Goal: Task Accomplishment & Management: Complete application form

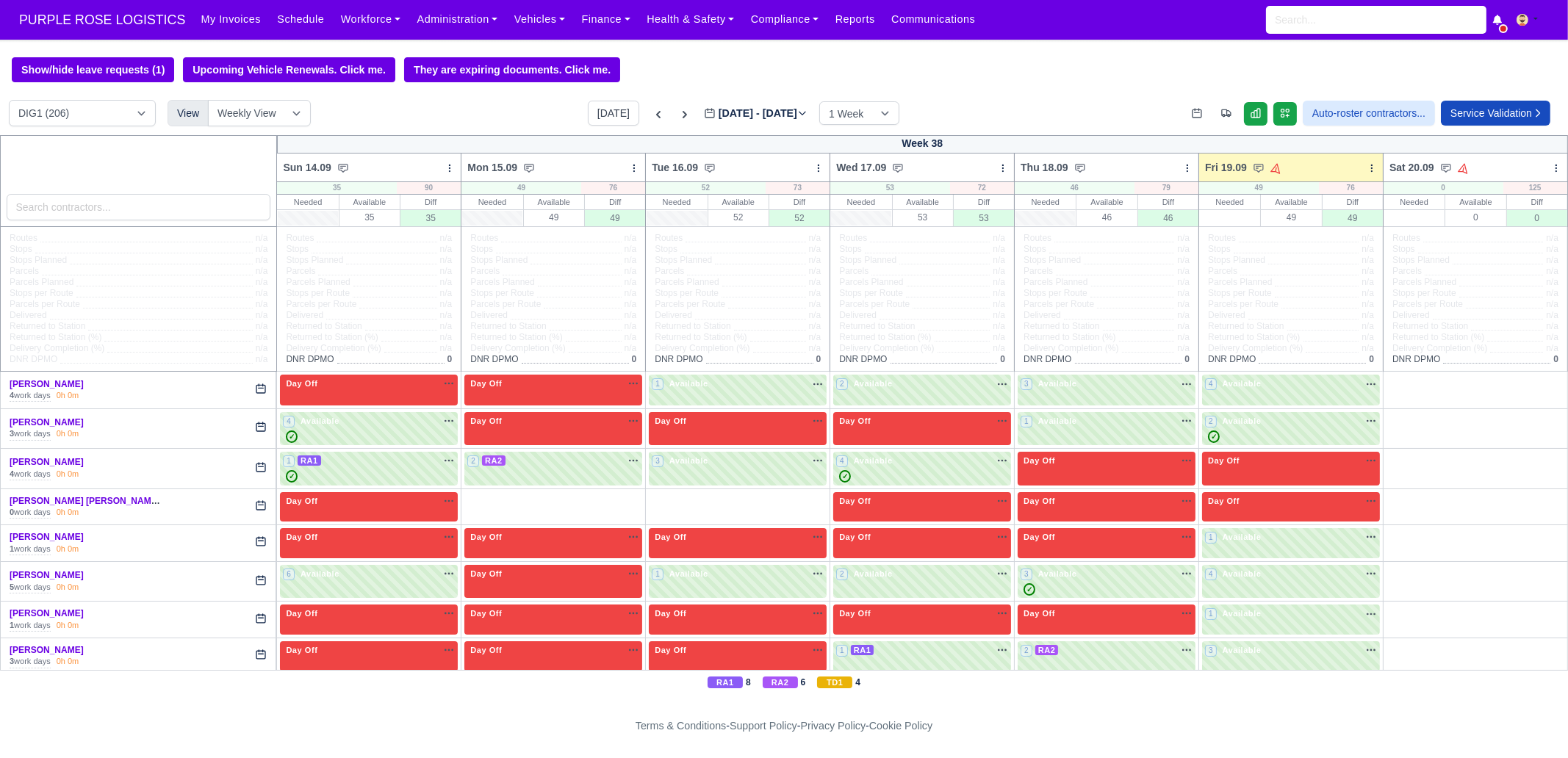
drag, startPoint x: 0, startPoint y: 0, endPoint x: 93, endPoint y: 214, distance: 233.3
click at [93, 214] on input "search" at bounding box center [138, 207] width 264 height 27
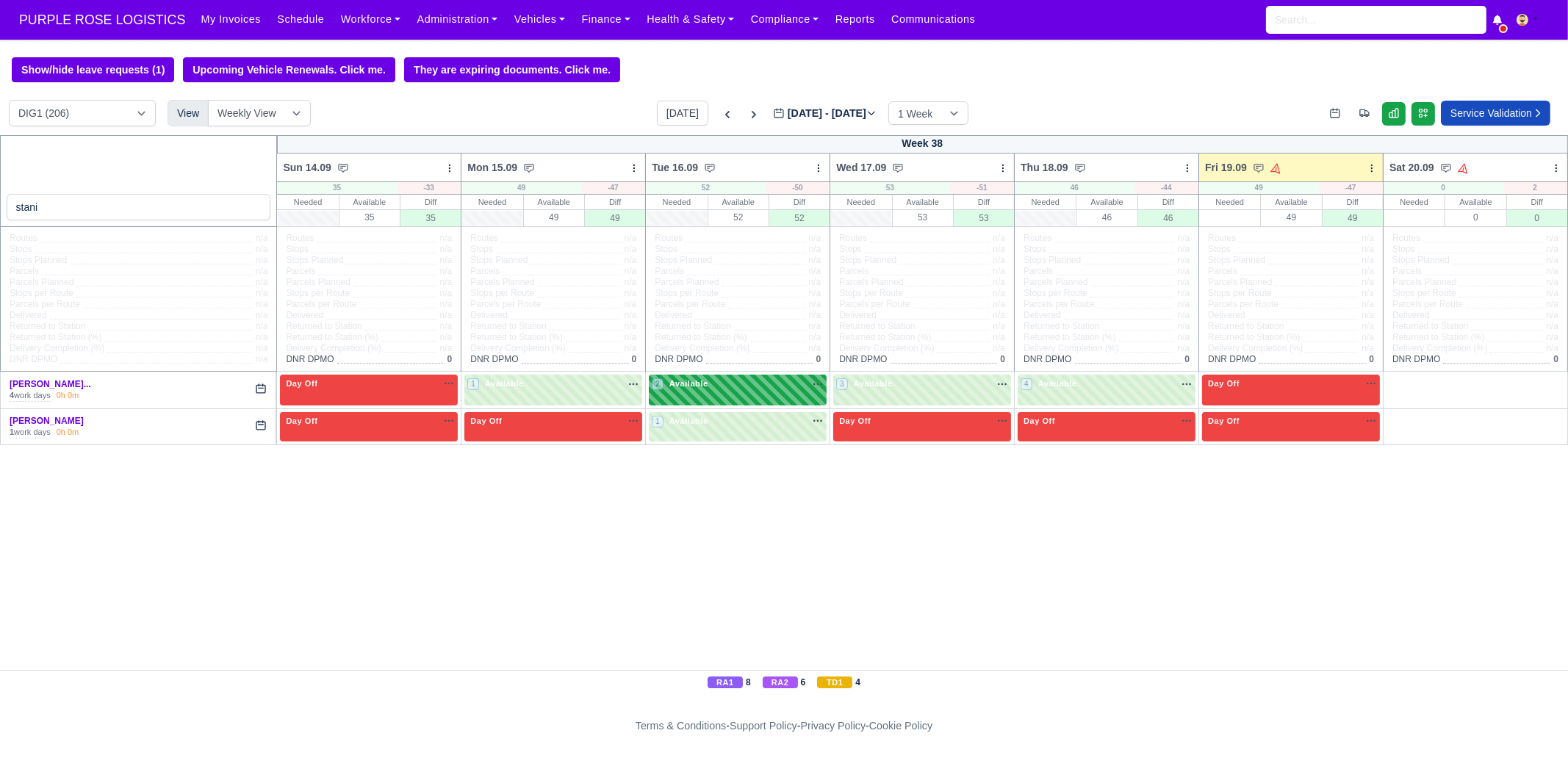
type input "stani"
click at [732, 395] on div "2 Available" at bounding box center [737, 389] width 178 height 30
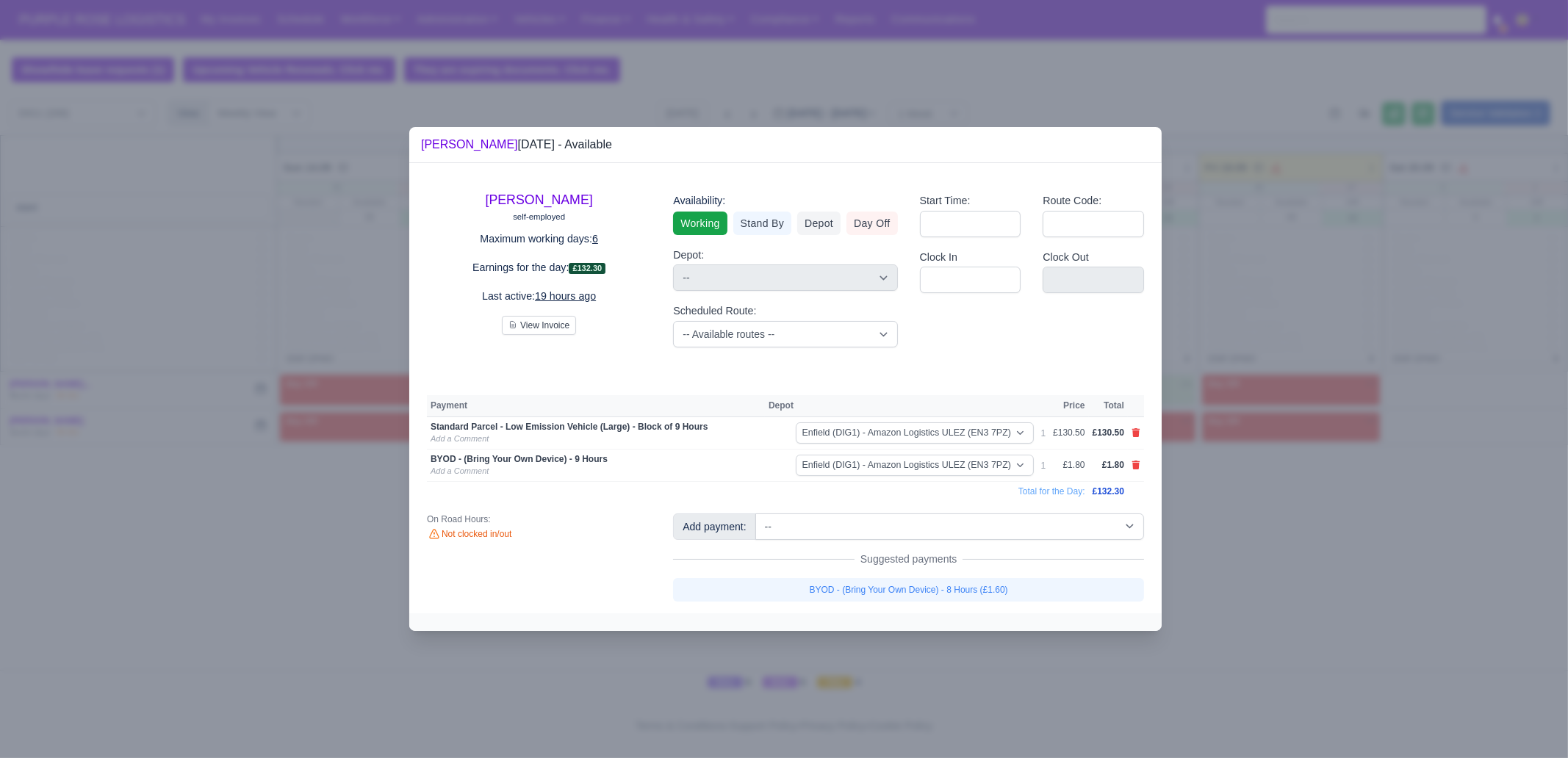
click at [148, 383] on div at bounding box center [784, 379] width 1568 height 758
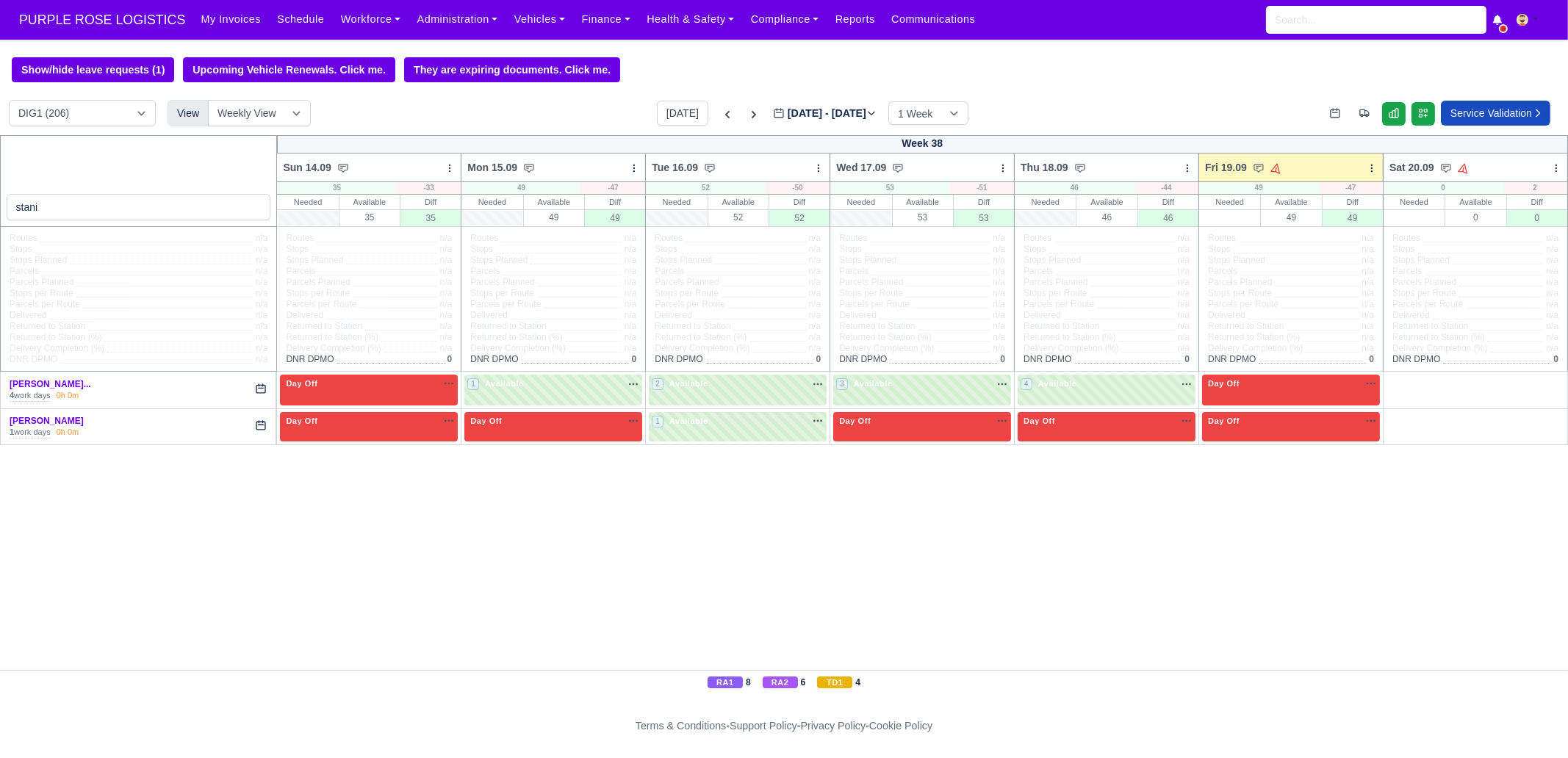
click at [732, 453] on div "stani Week 38 Sun 14.09 Bulk Status Change Daily Tasks Planned Routes Service D…" at bounding box center [784, 402] width 1568 height 535
click at [735, 438] on div "1 Available" at bounding box center [737, 427] width 178 height 30
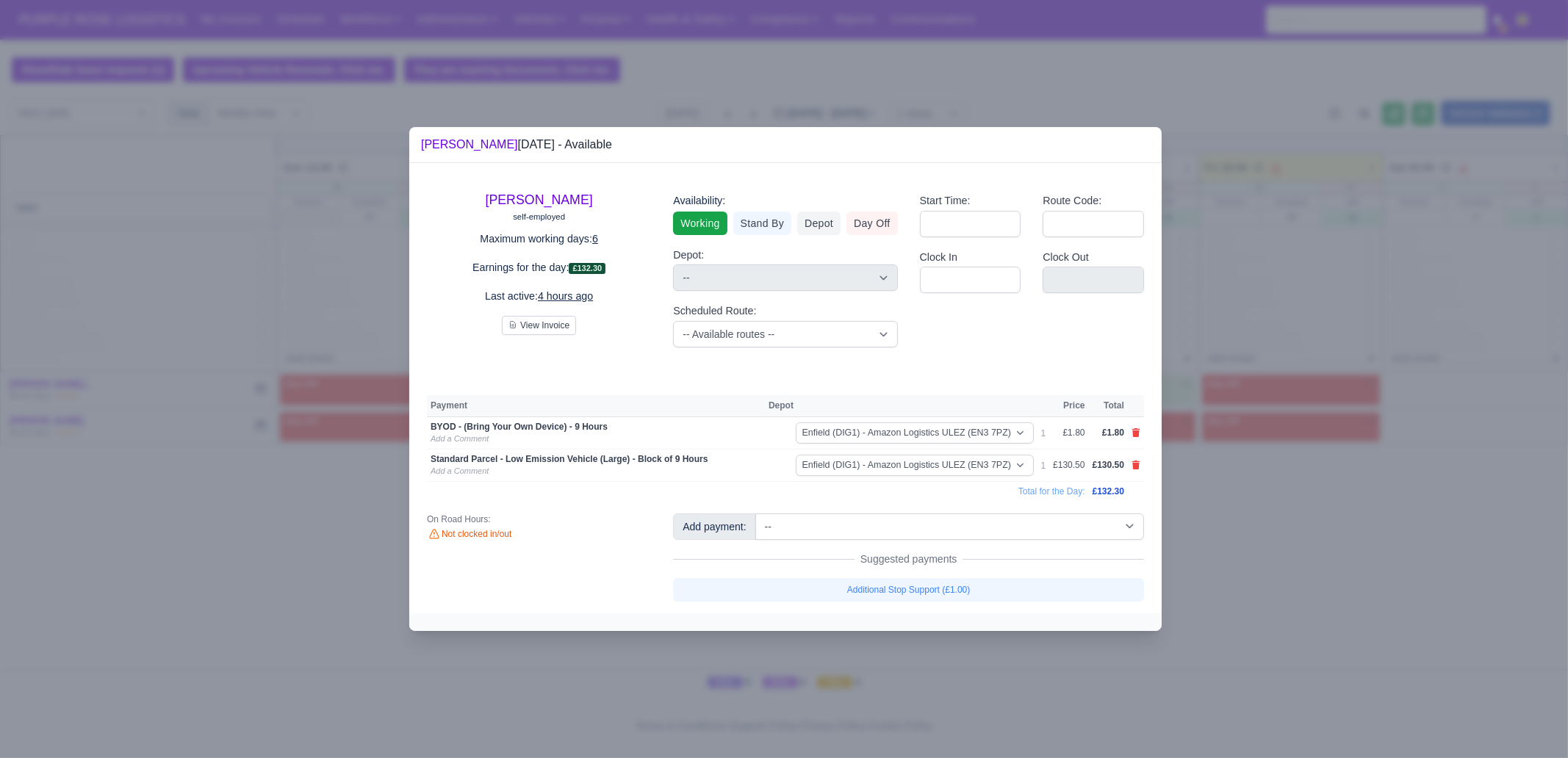
click at [1246, 574] on div at bounding box center [784, 379] width 1568 height 758
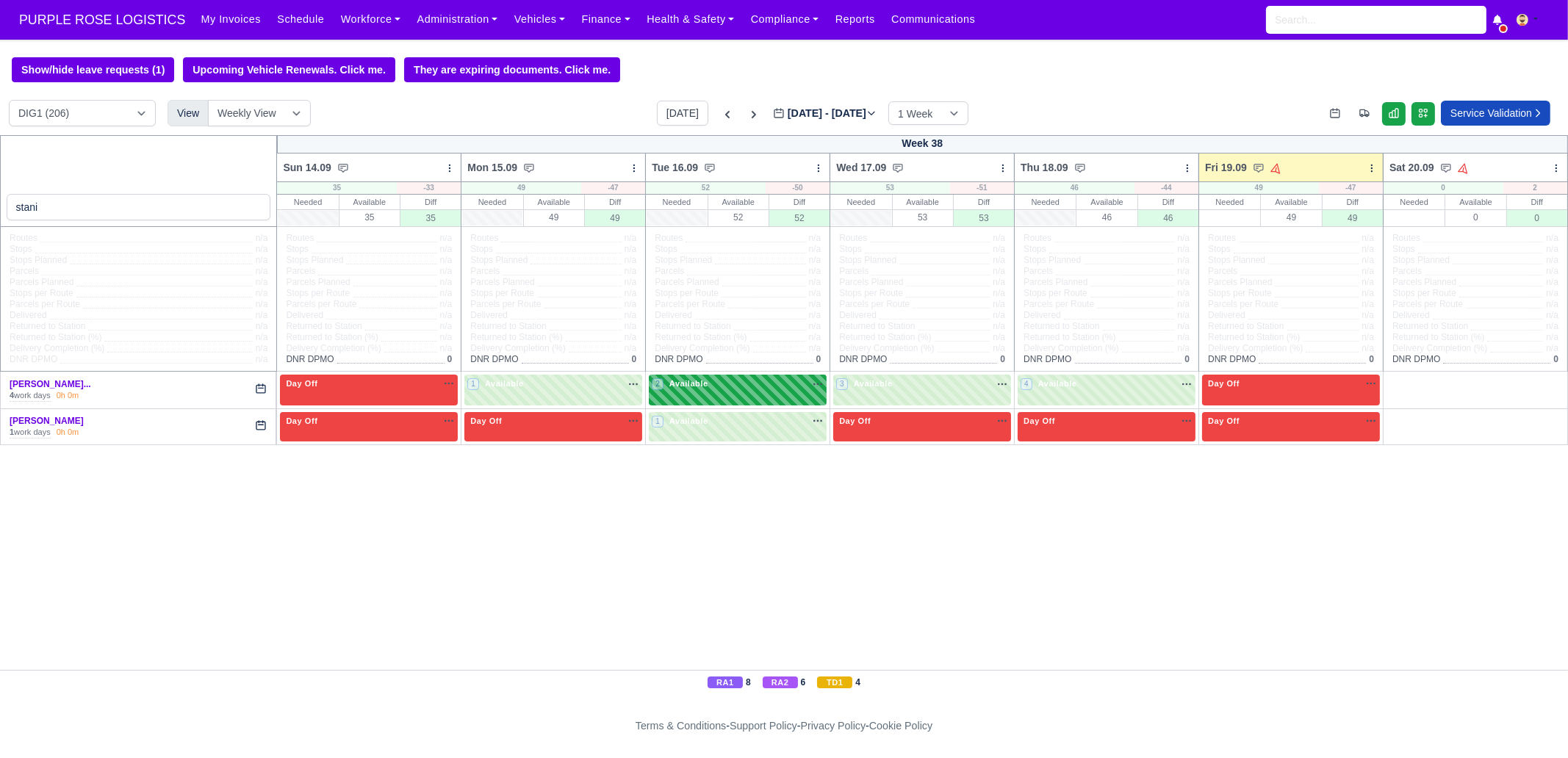
click at [684, 383] on span "Available" at bounding box center [688, 383] width 45 height 11
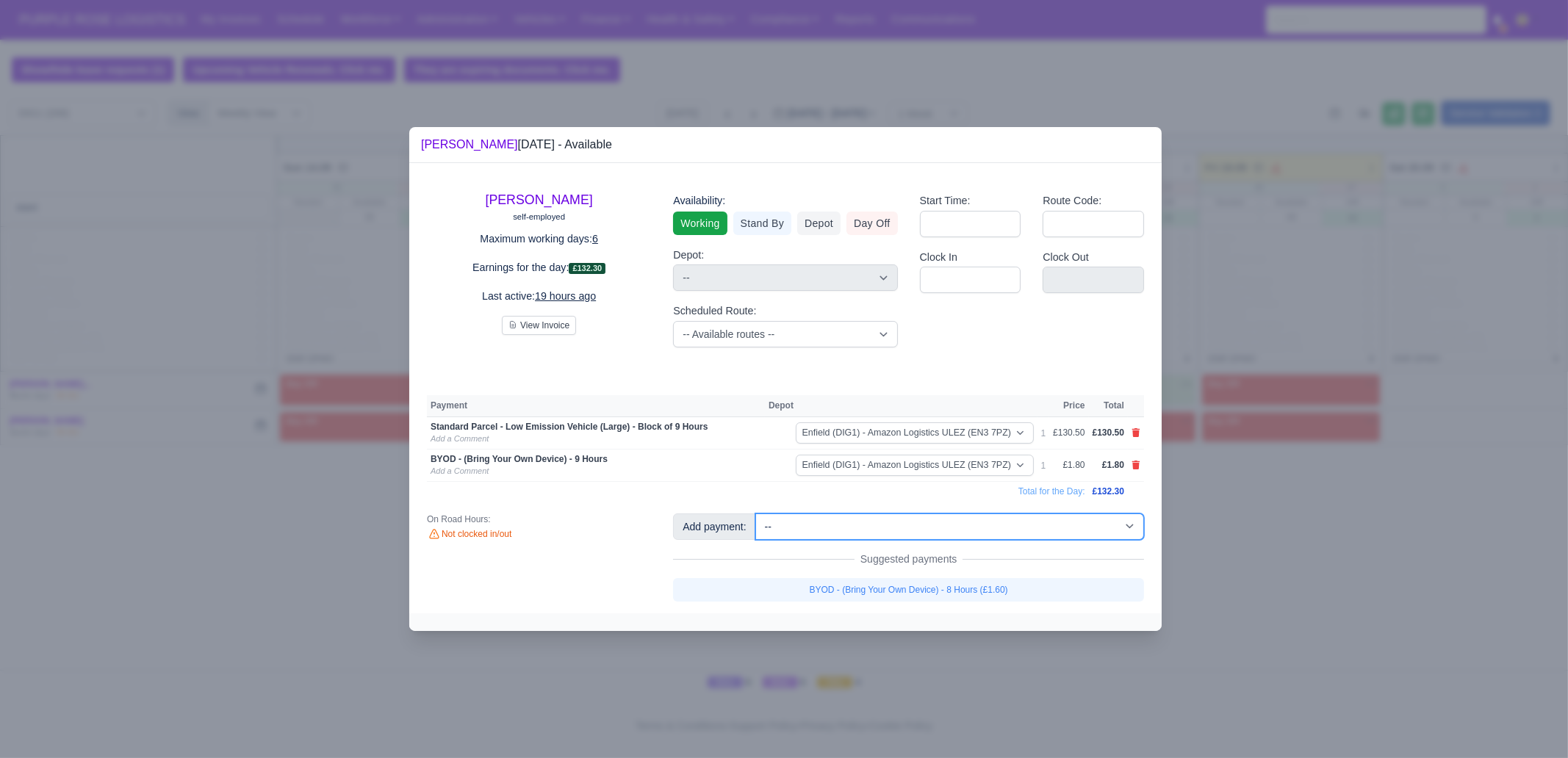
click at [952, 536] on select "-- Additional Hour Support (£14.50) Additional Hour Support (Walkers) (£13.50) …" at bounding box center [949, 526] width 389 height 27
select select "65"
click at [755, 513] on select "-- Additional Hour Support (£14.50) Additional Hour Support (Walkers) (£13.50) …" at bounding box center [949, 526] width 389 height 27
select select "1"
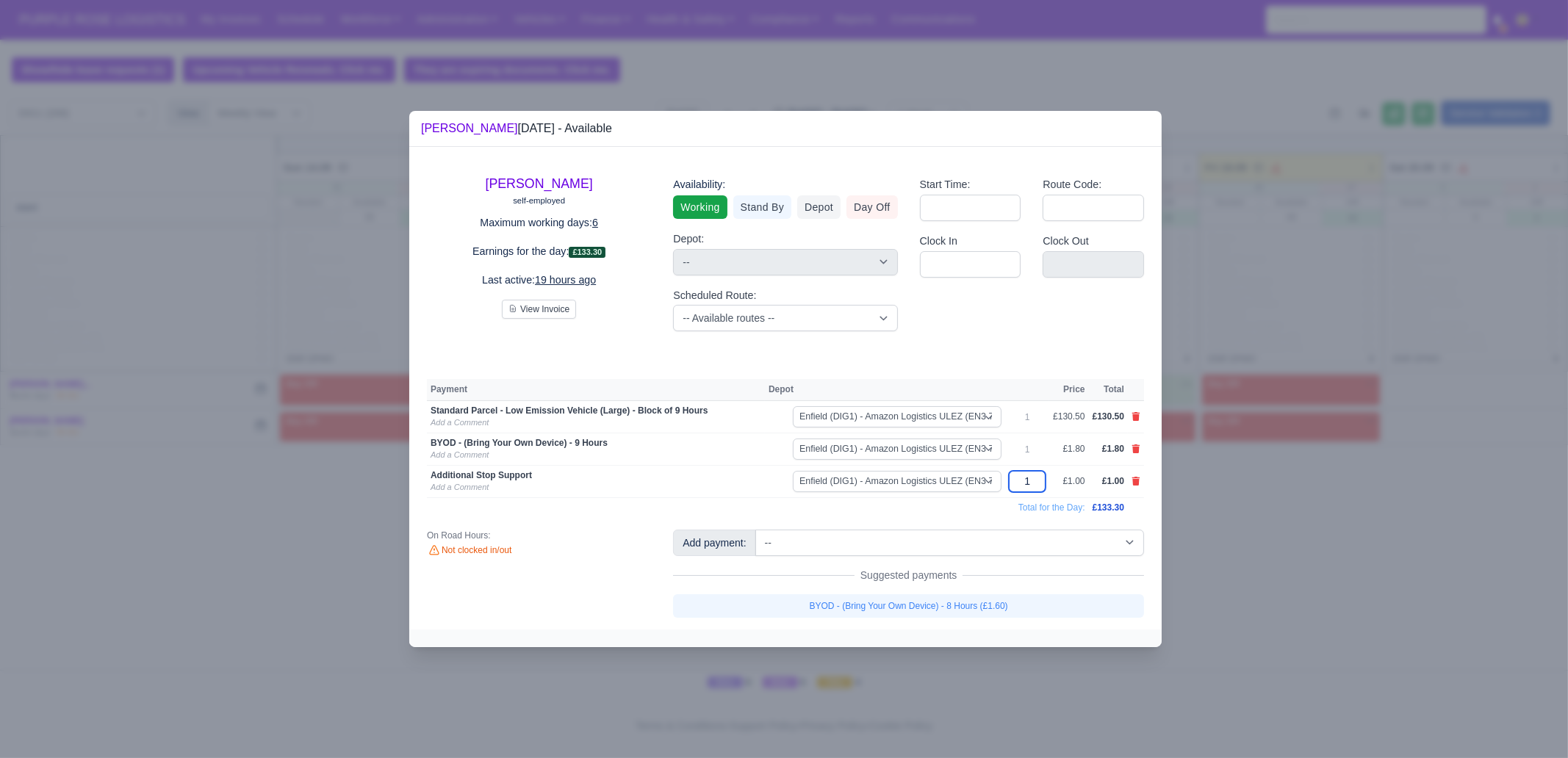
click at [1045, 487] on input "1" at bounding box center [1027, 482] width 37 height 21
type input "10"
click at [1309, 551] on div at bounding box center [784, 379] width 1568 height 758
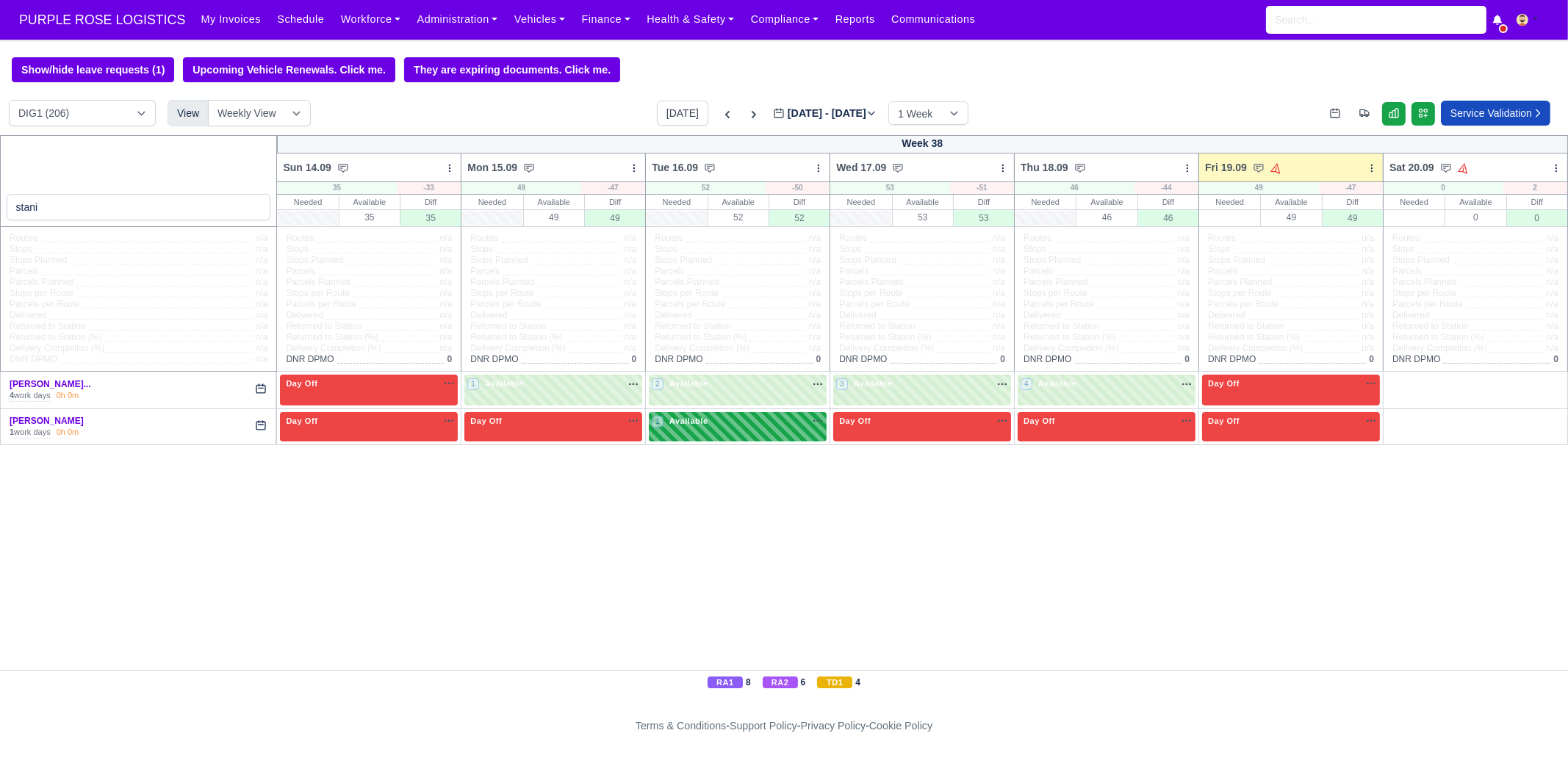
click at [720, 422] on div "1 Available na" at bounding box center [738, 421] width 172 height 12
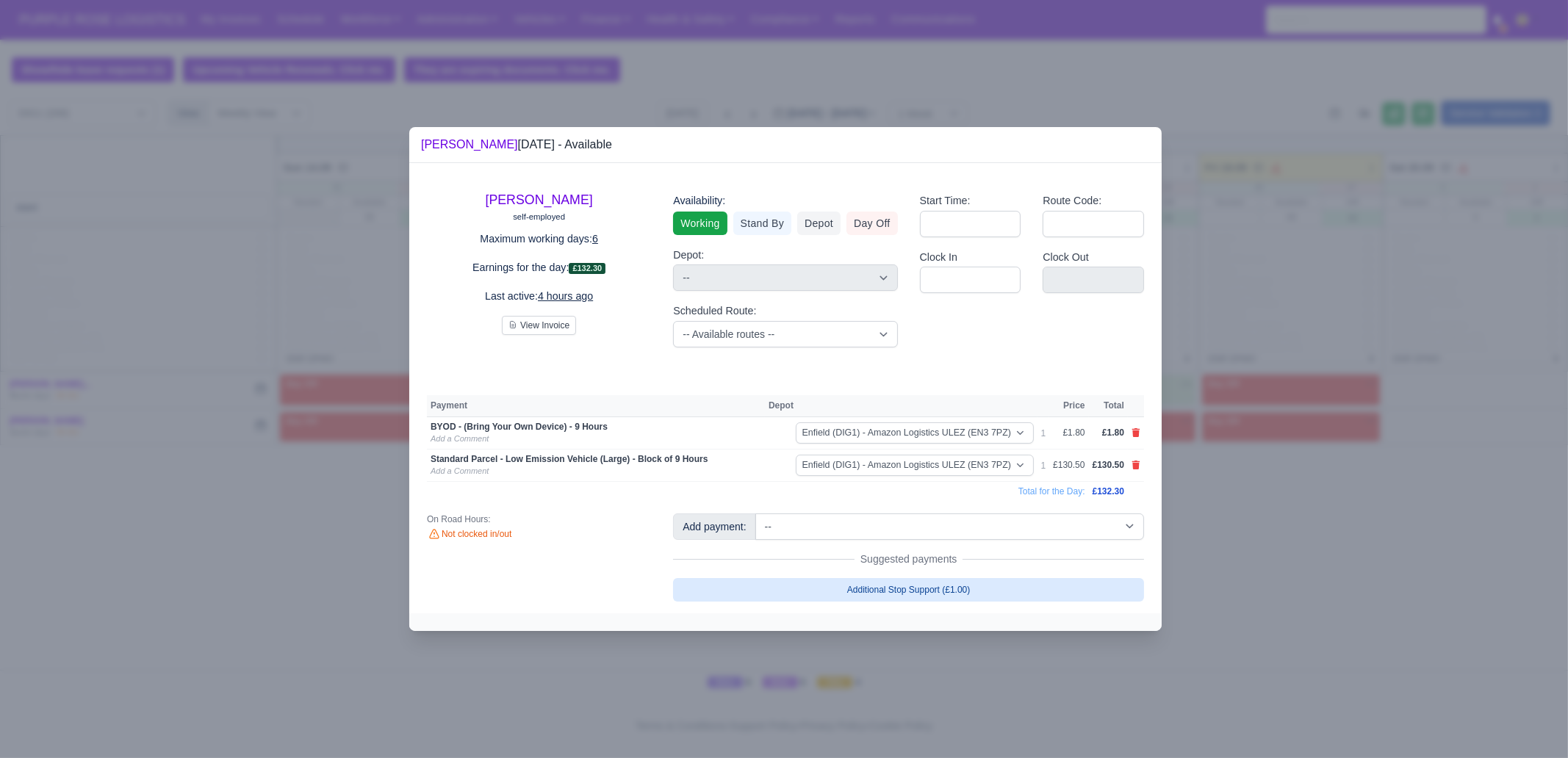
click at [946, 589] on link "Additional Stop Support (£1.00)" at bounding box center [909, 590] width 471 height 24
select select "1"
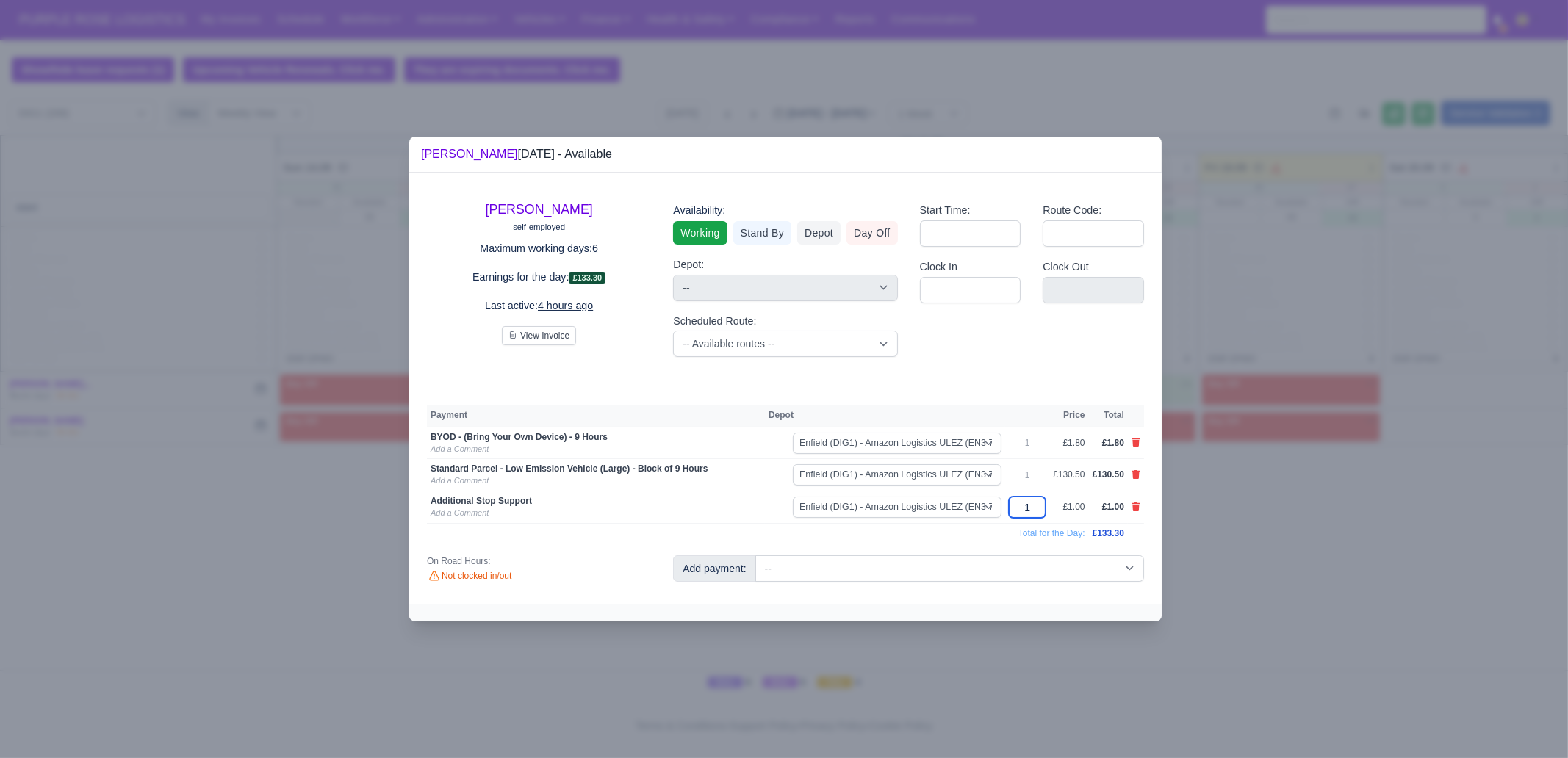
click at [1040, 509] on input "1" at bounding box center [1027, 507] width 37 height 21
type input "10"
click at [880, 540] on td "Total for the Day:" at bounding box center [758, 534] width 662 height 19
click at [1309, 589] on div at bounding box center [784, 379] width 1568 height 758
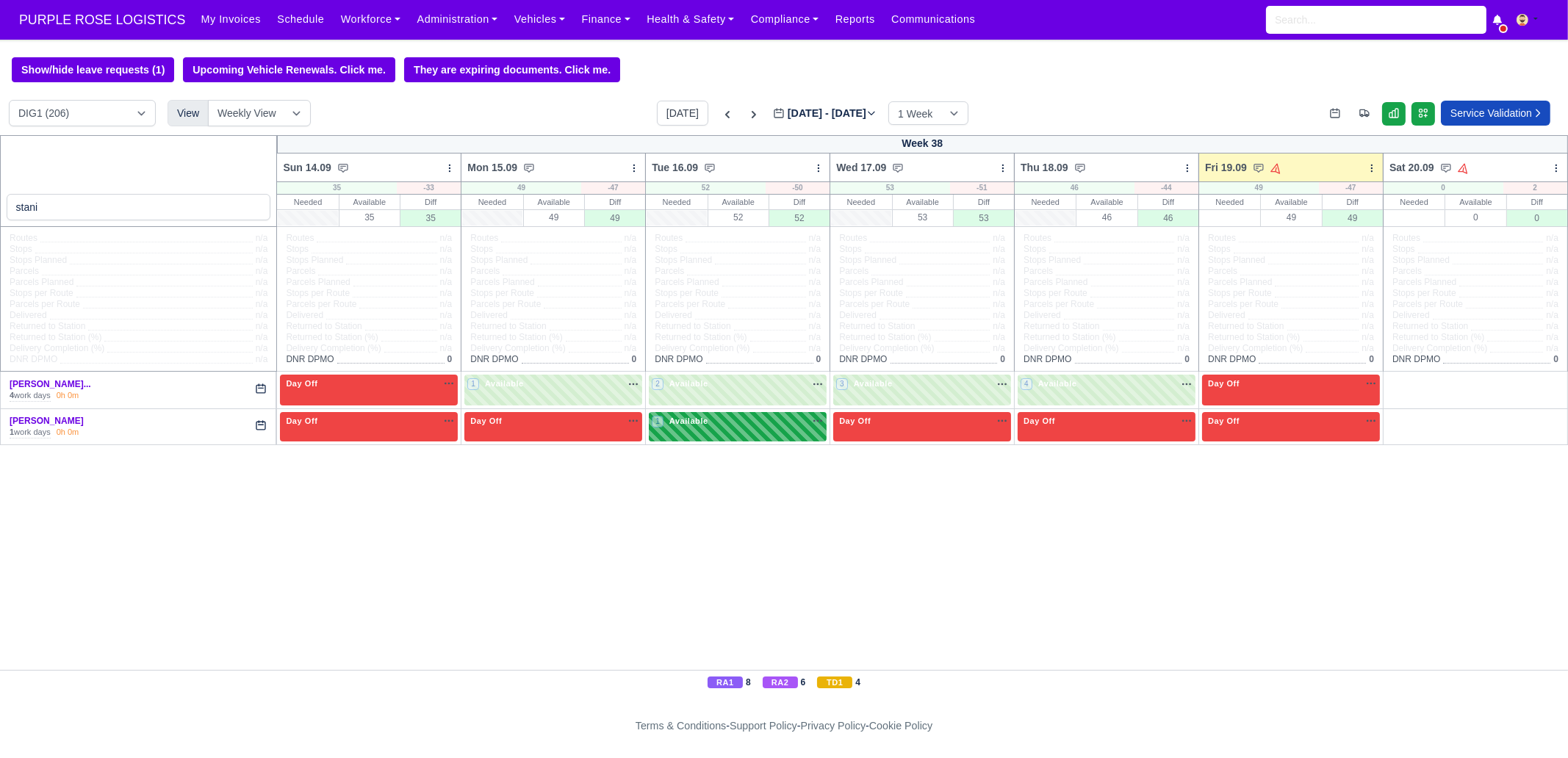
click at [696, 424] on span "Available" at bounding box center [688, 421] width 45 height 11
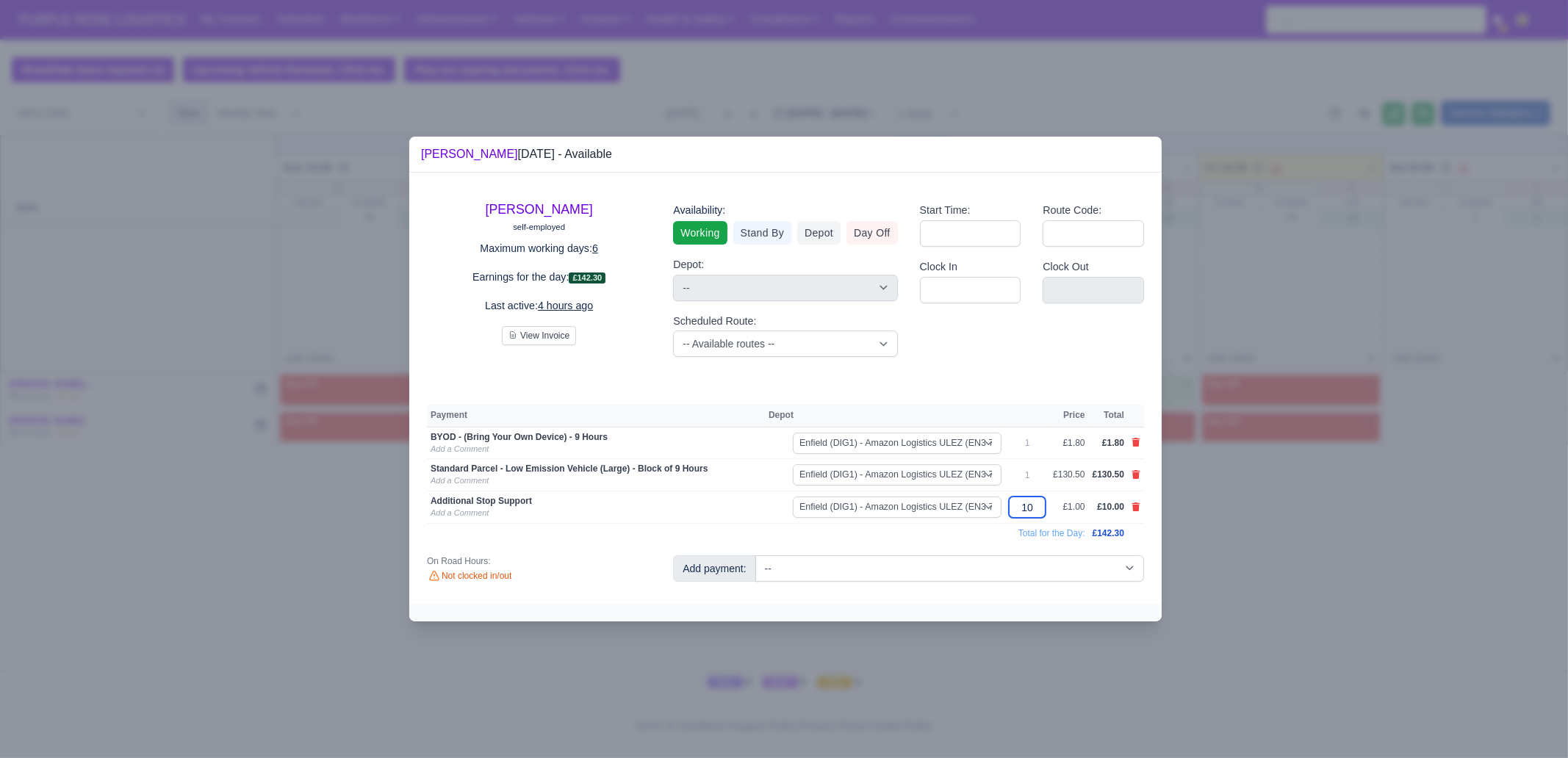
click at [1038, 508] on input "10" at bounding box center [1027, 507] width 37 height 21
type input "20"
click at [1239, 543] on div at bounding box center [784, 379] width 1568 height 758
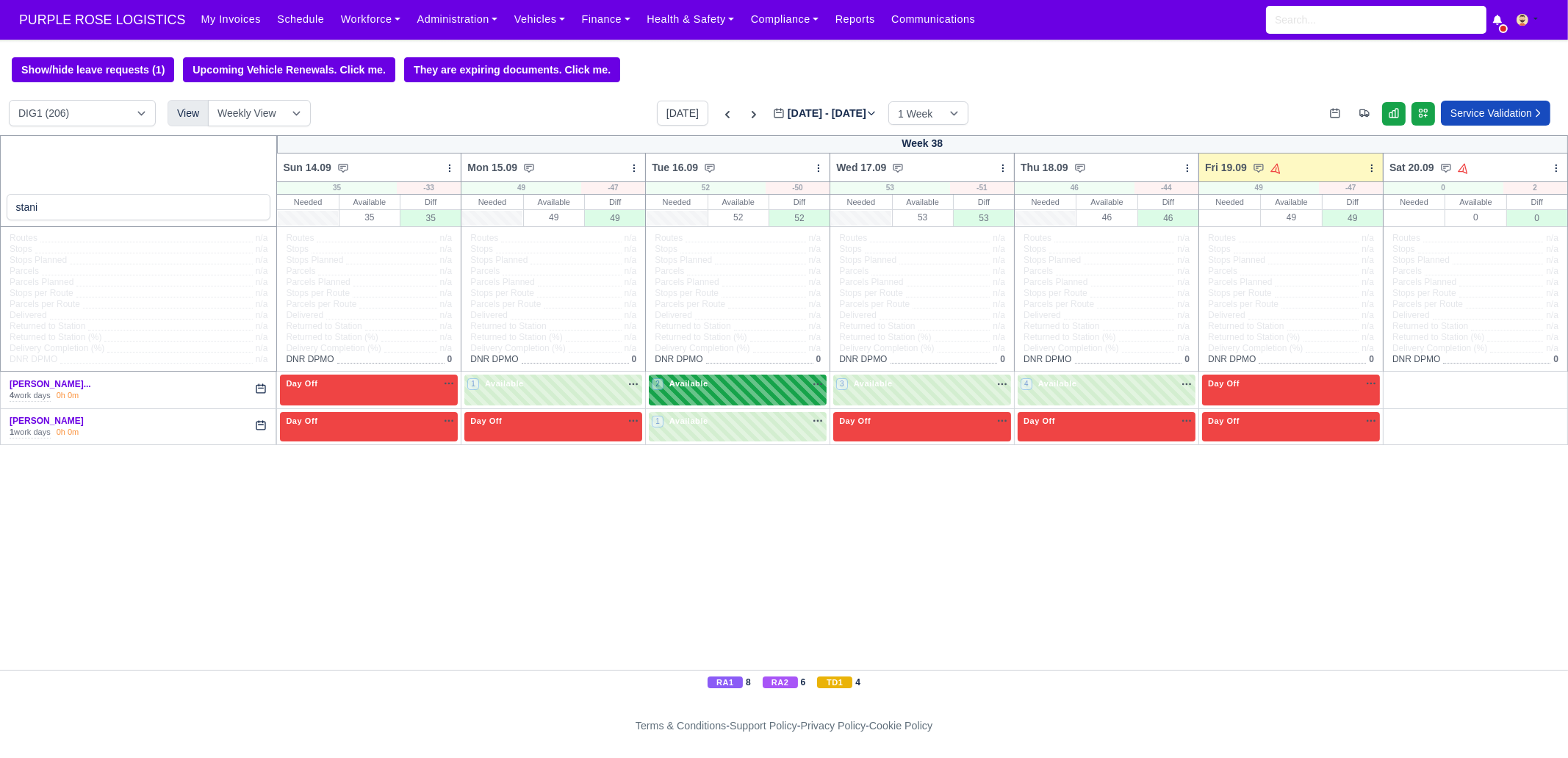
click at [769, 395] on div "2 Available" at bounding box center [737, 389] width 178 height 30
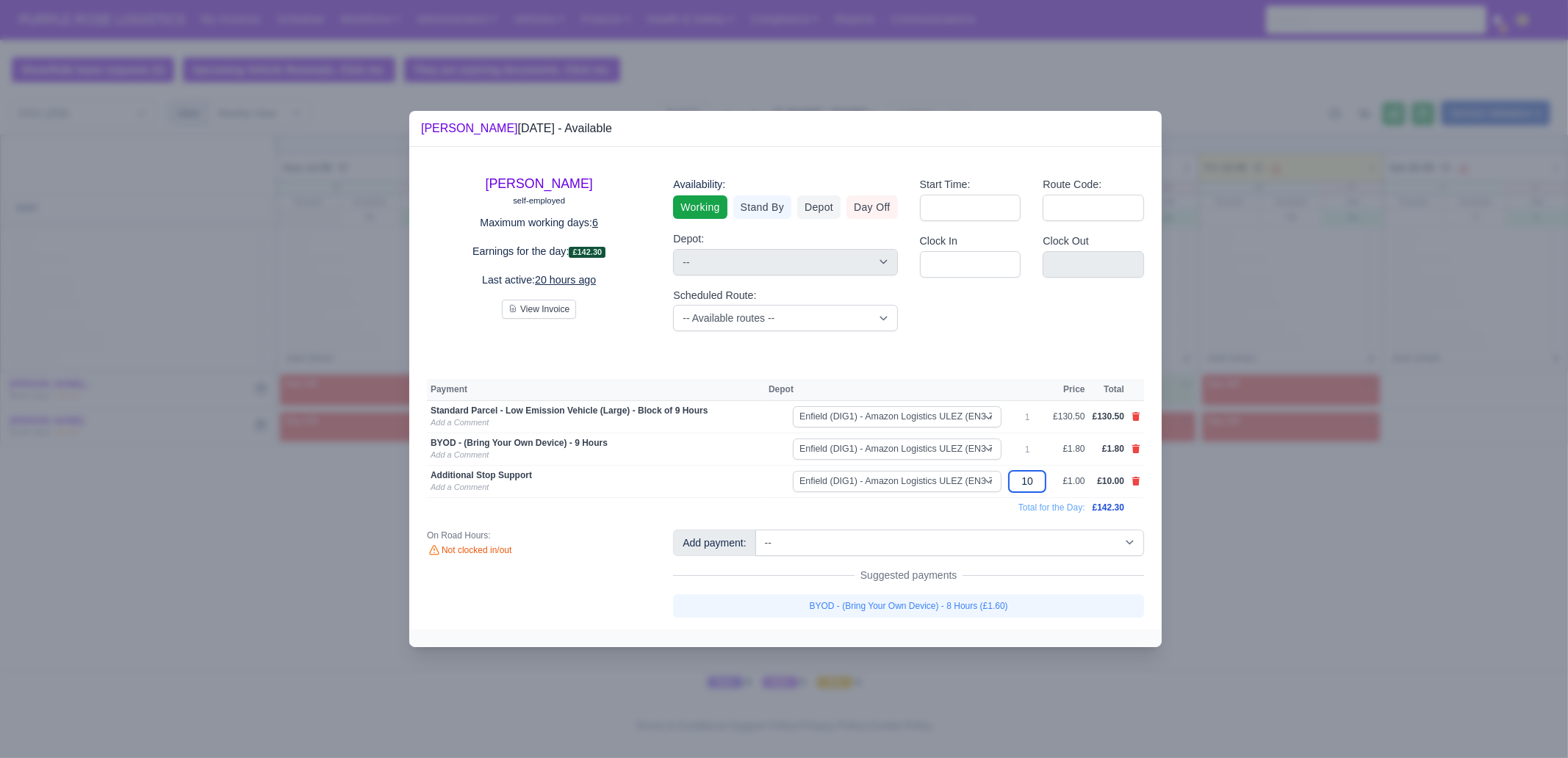
click at [1033, 483] on input "10" at bounding box center [1027, 482] width 37 height 21
type input "2"
type input "20"
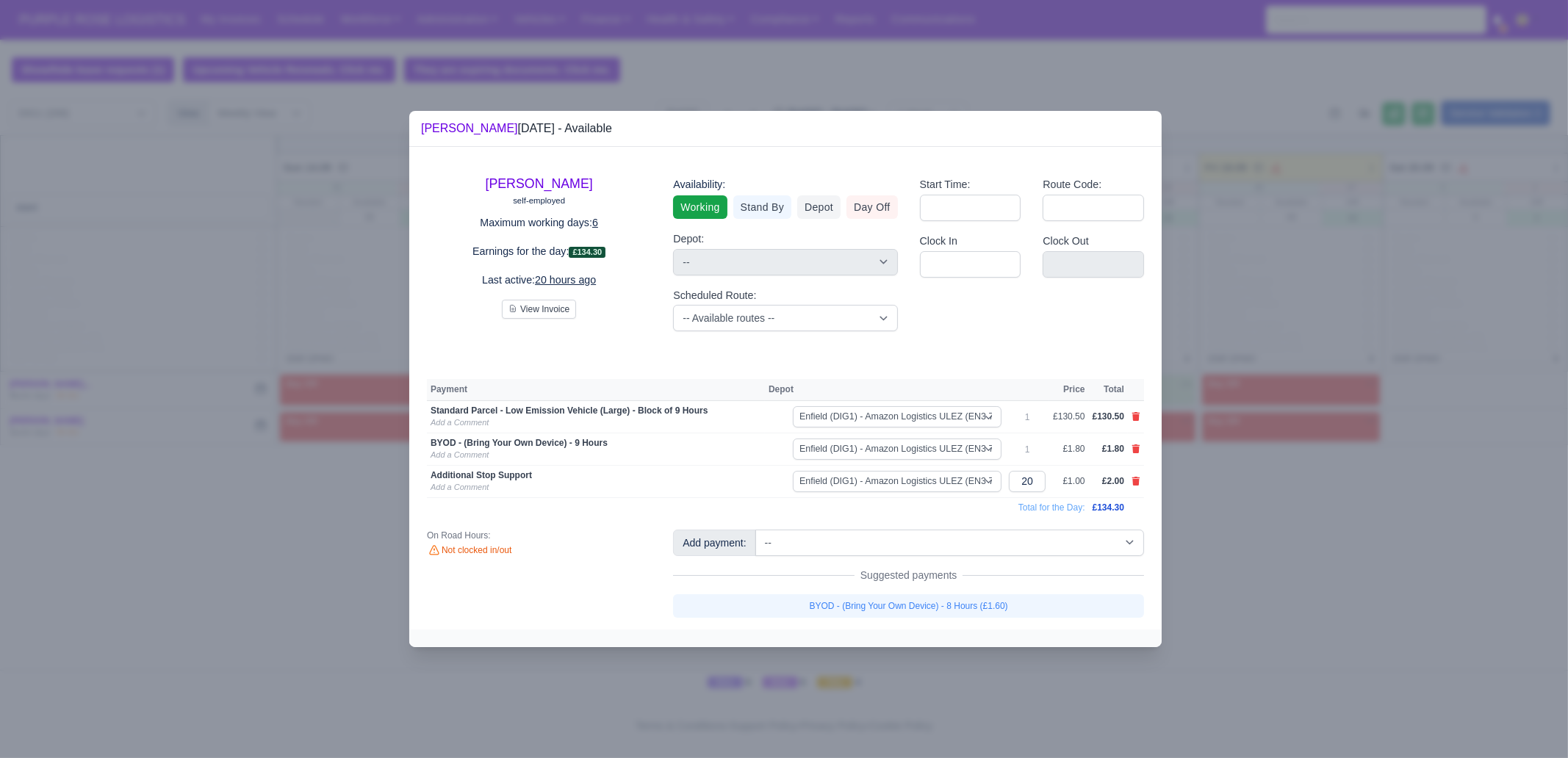
click at [1308, 622] on div at bounding box center [784, 379] width 1568 height 758
